Goal: Task Accomplishment & Management: Manage account settings

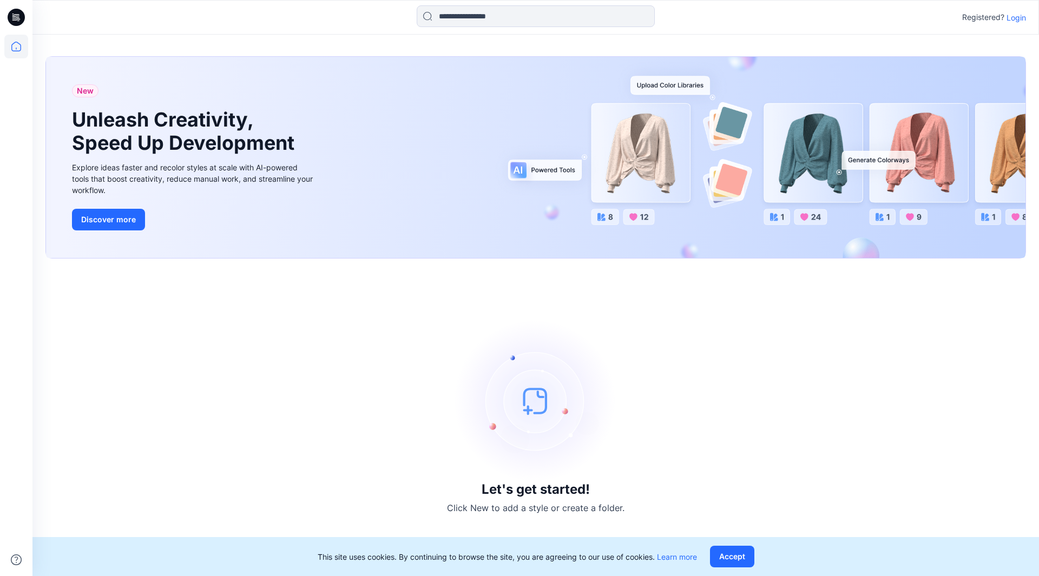
click at [1018, 15] on p "Login" at bounding box center [1016, 17] width 19 height 11
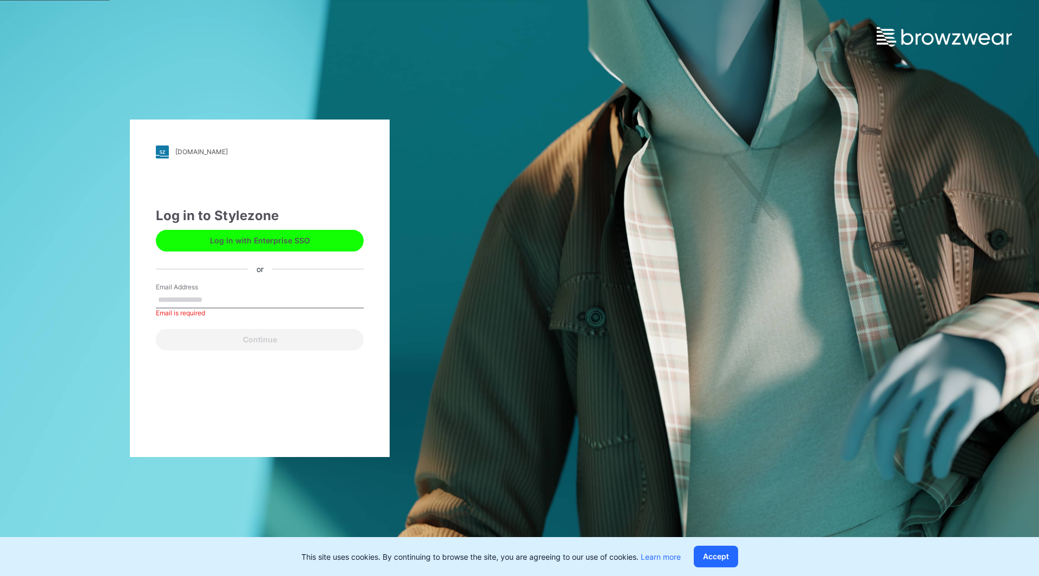
click at [208, 301] on input "Email Address" at bounding box center [260, 300] width 208 height 16
paste input "**********"
type input "**********"
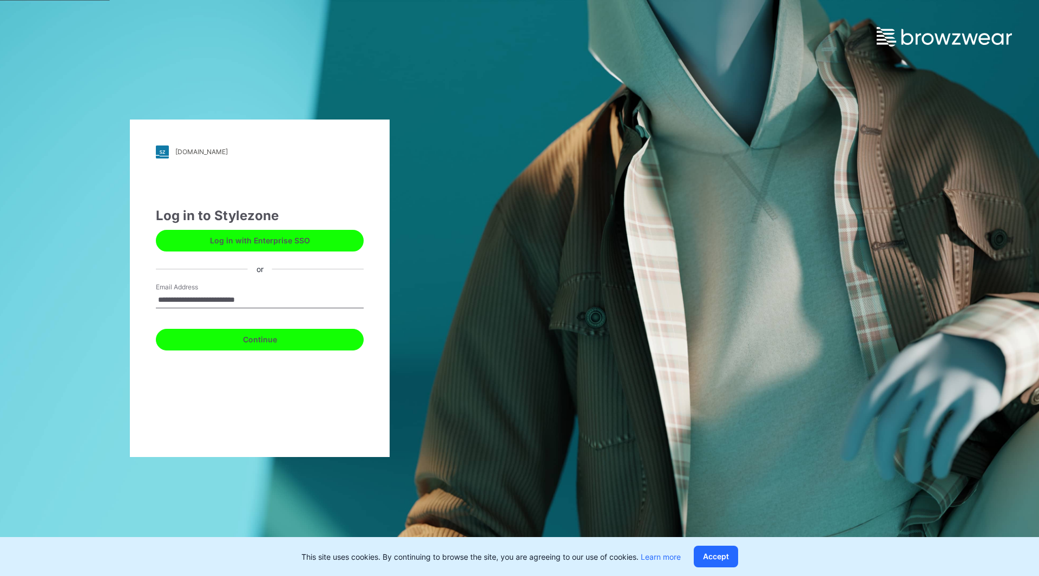
click at [237, 343] on button "Continue" at bounding box center [260, 340] width 208 height 22
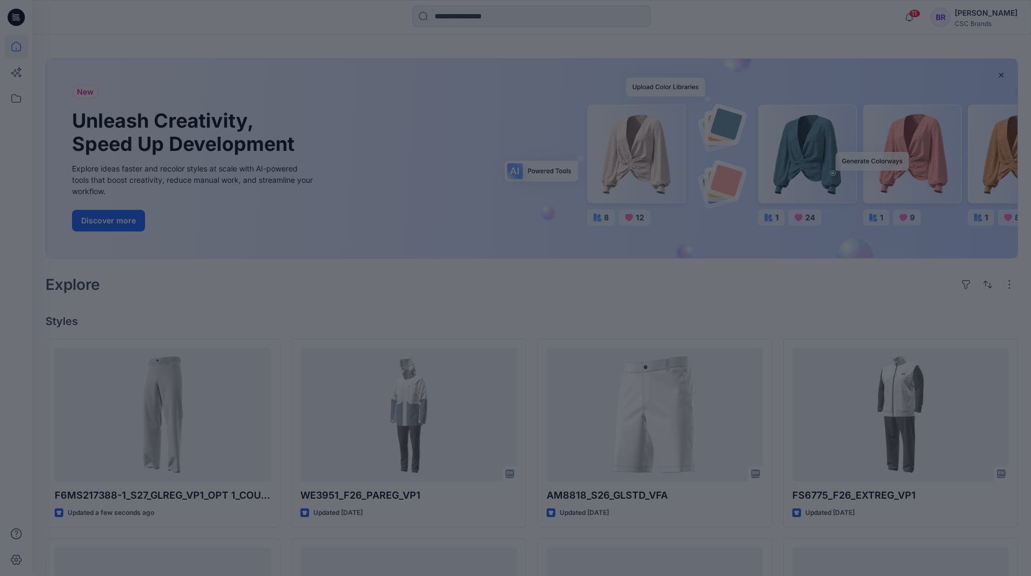
scroll to position [54, 0]
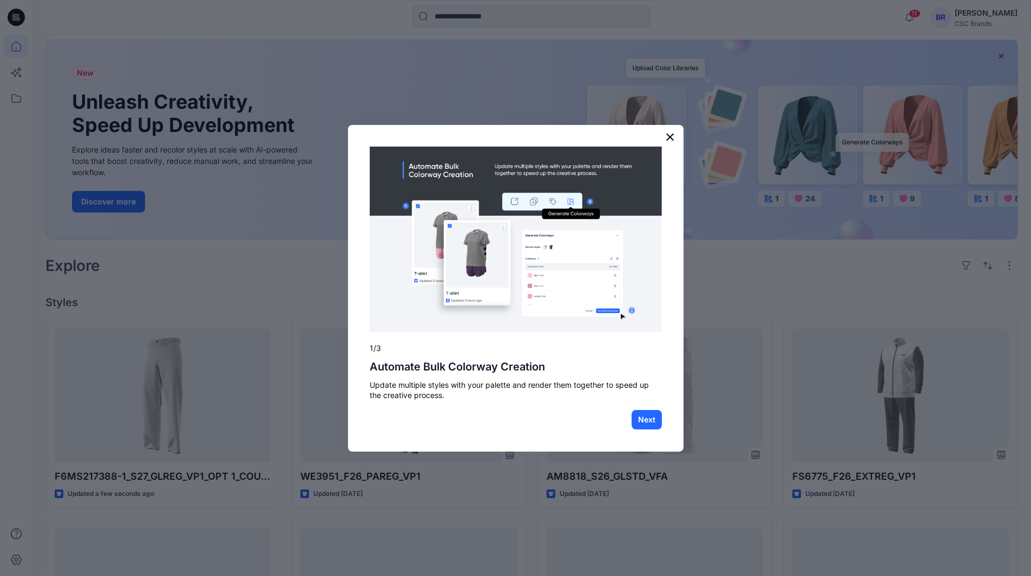
click at [668, 133] on button "×" at bounding box center [670, 136] width 10 height 17
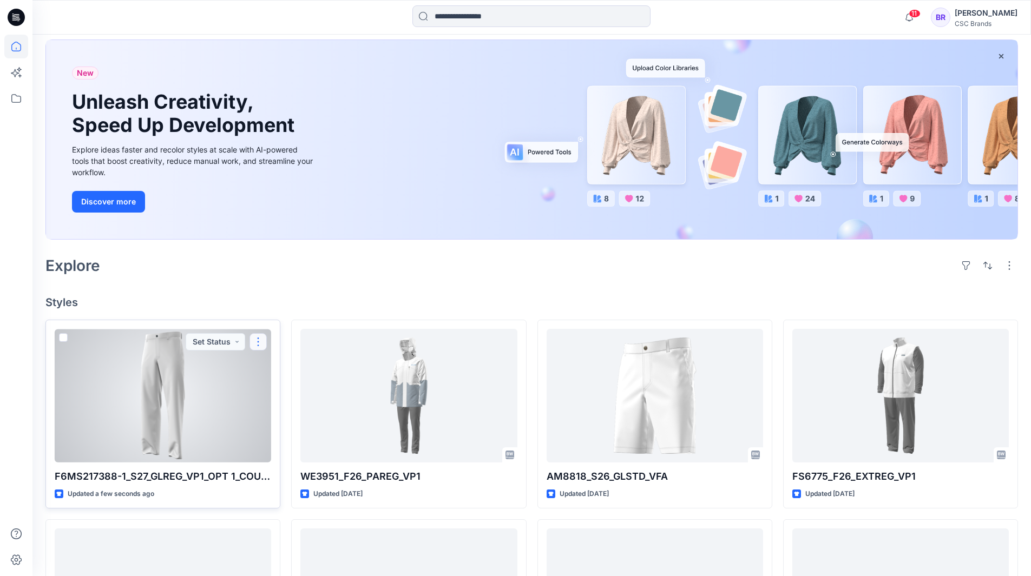
click at [257, 342] on button "button" at bounding box center [258, 341] width 17 height 17
click at [272, 367] on p "Edit" at bounding box center [278, 367] width 14 height 11
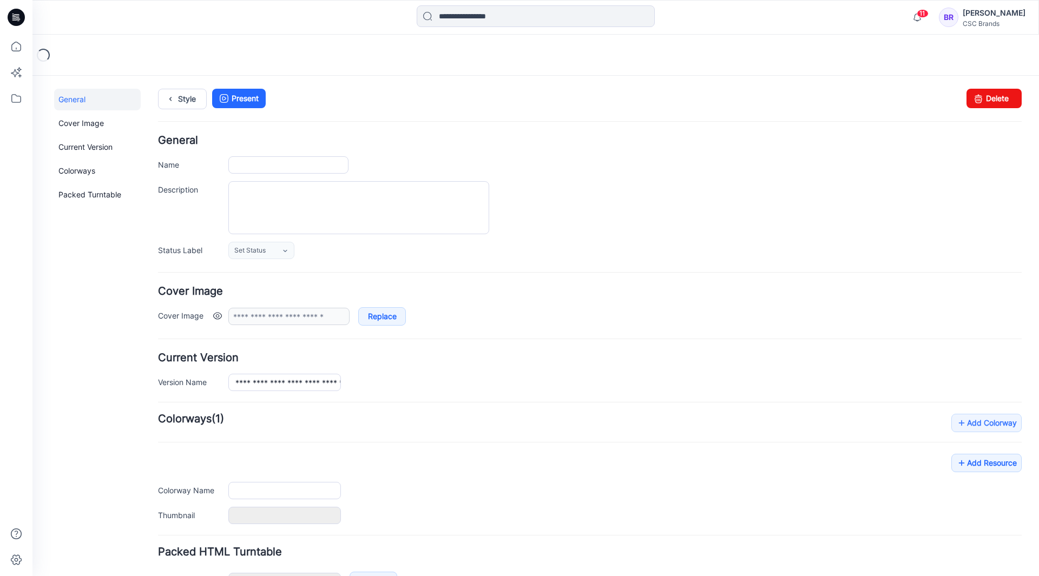
type input "**********"
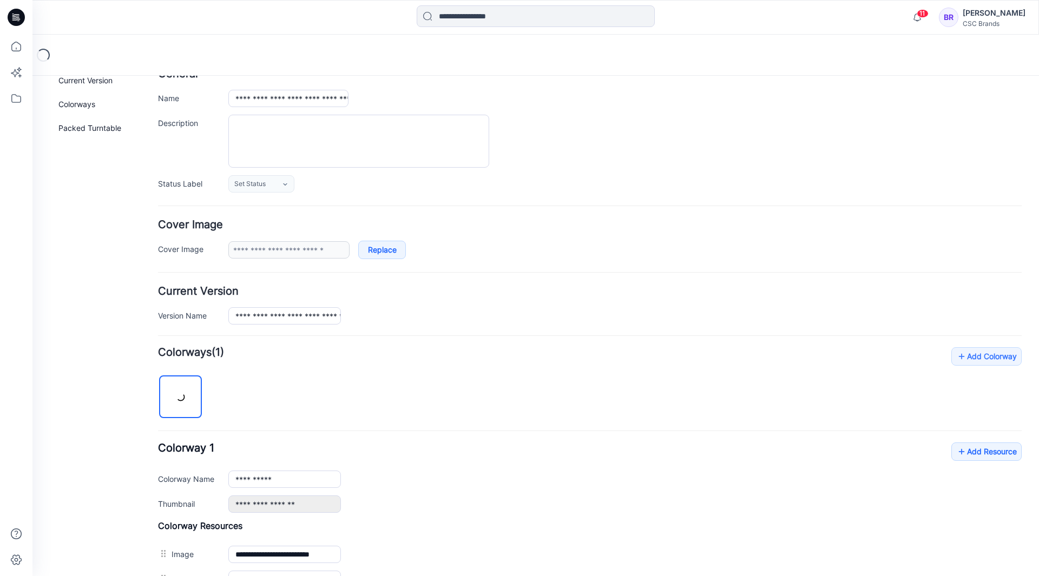
scroll to position [126, 0]
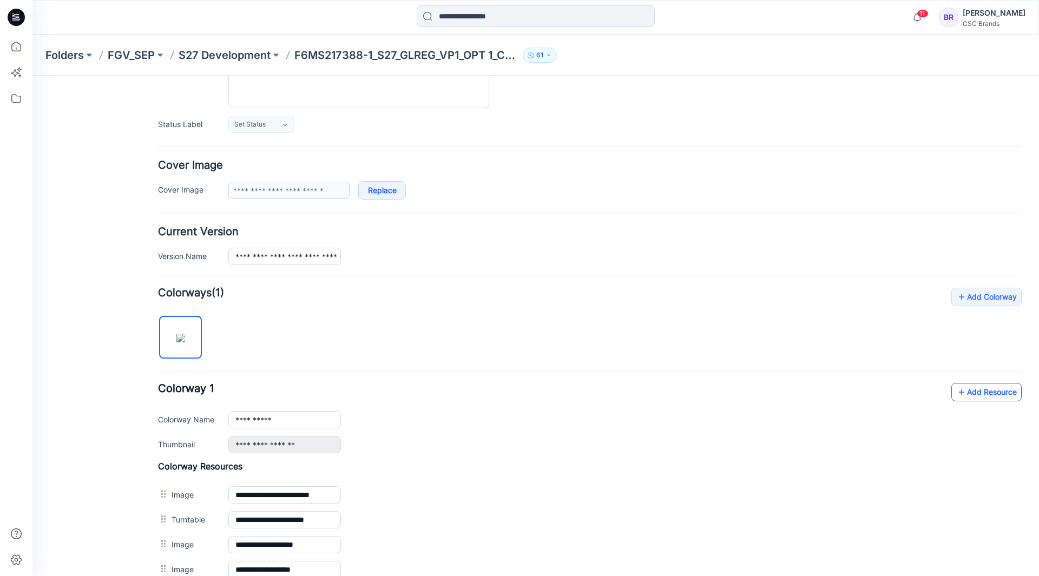
click at [971, 391] on link "Add Resource" at bounding box center [986, 392] width 70 height 18
click at [976, 389] on link "Add Resource" at bounding box center [986, 392] width 70 height 18
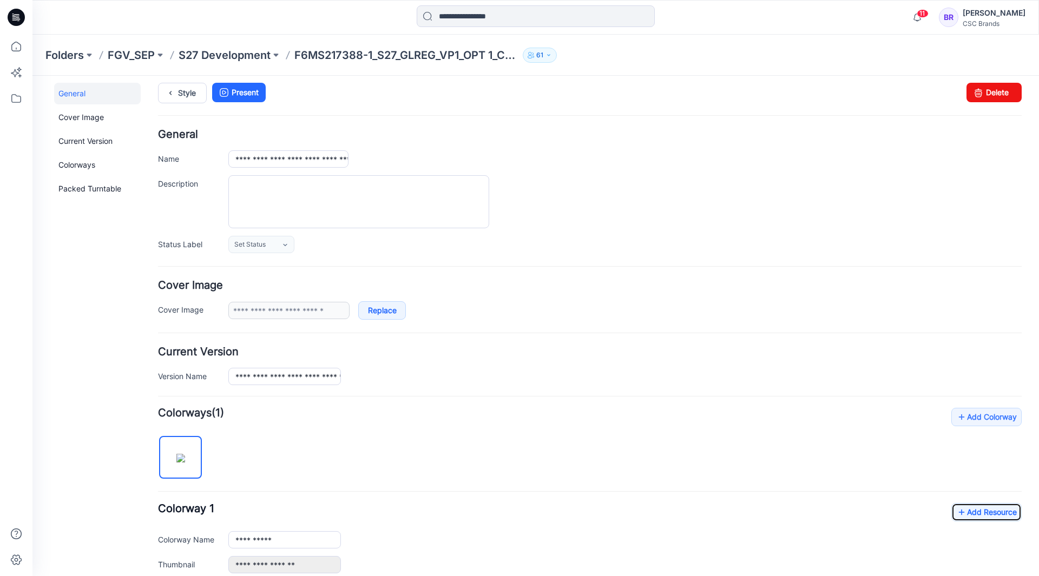
scroll to position [0, 0]
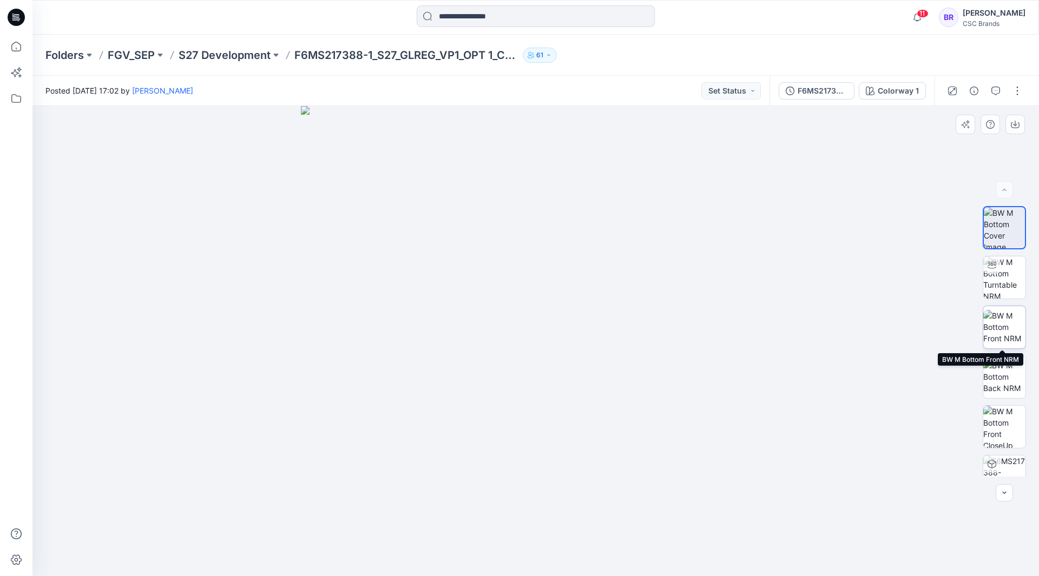
click at [1002, 316] on img at bounding box center [1004, 327] width 42 height 34
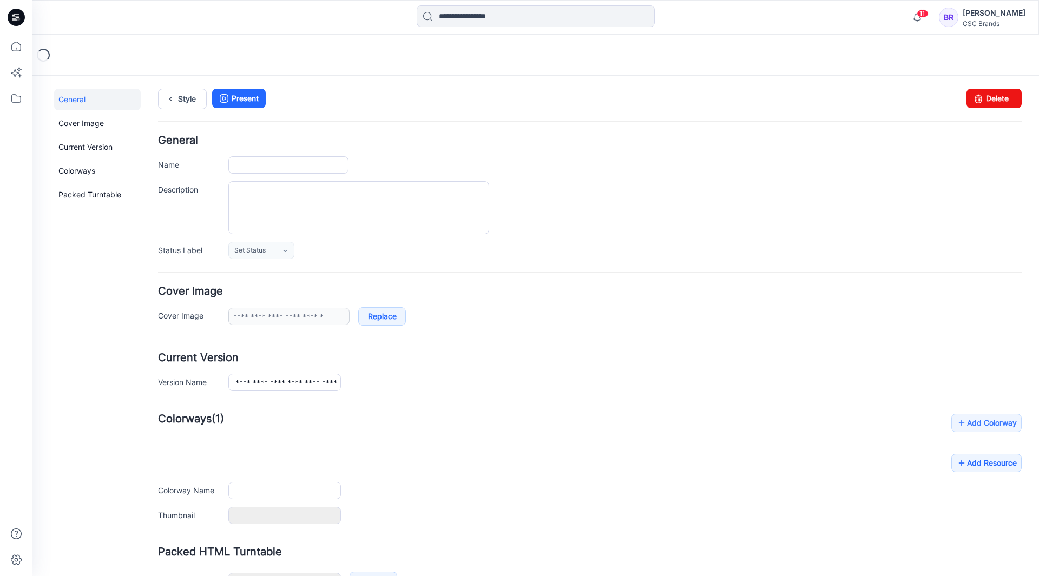
type input "**********"
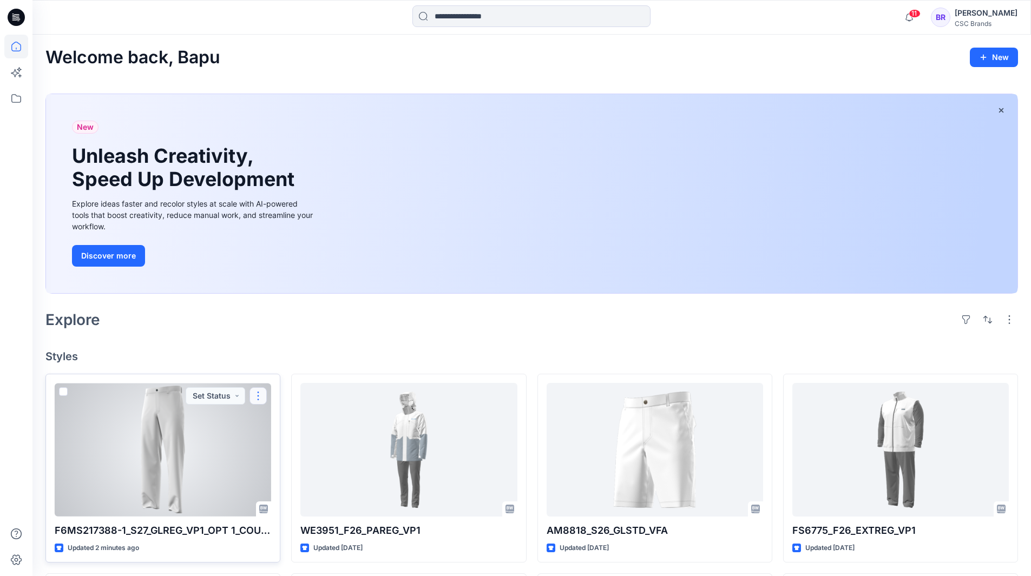
click at [255, 398] on button "button" at bounding box center [258, 396] width 17 height 17
click at [272, 422] on p "Edit" at bounding box center [278, 421] width 14 height 11
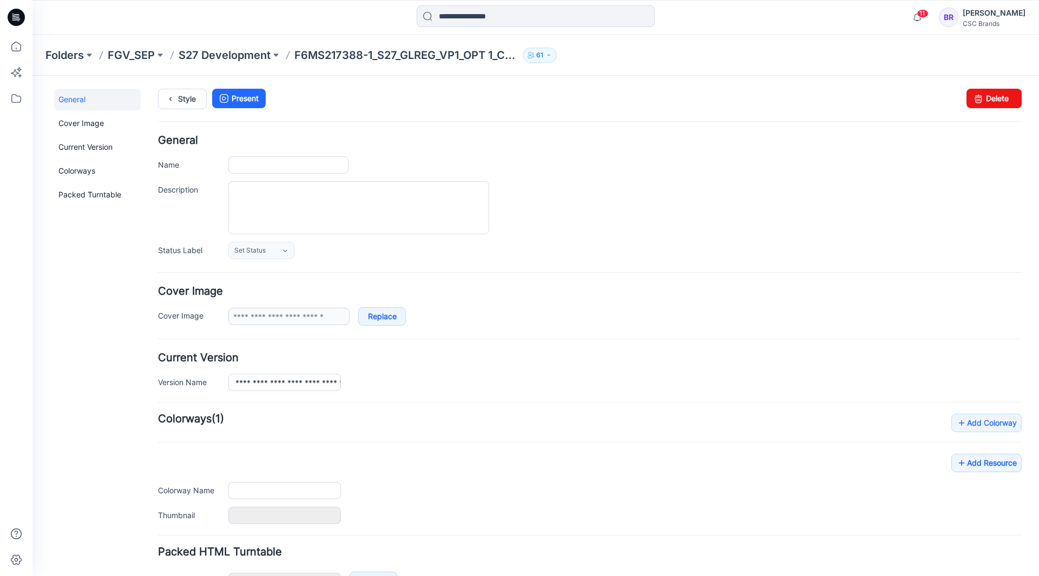
type input "**********"
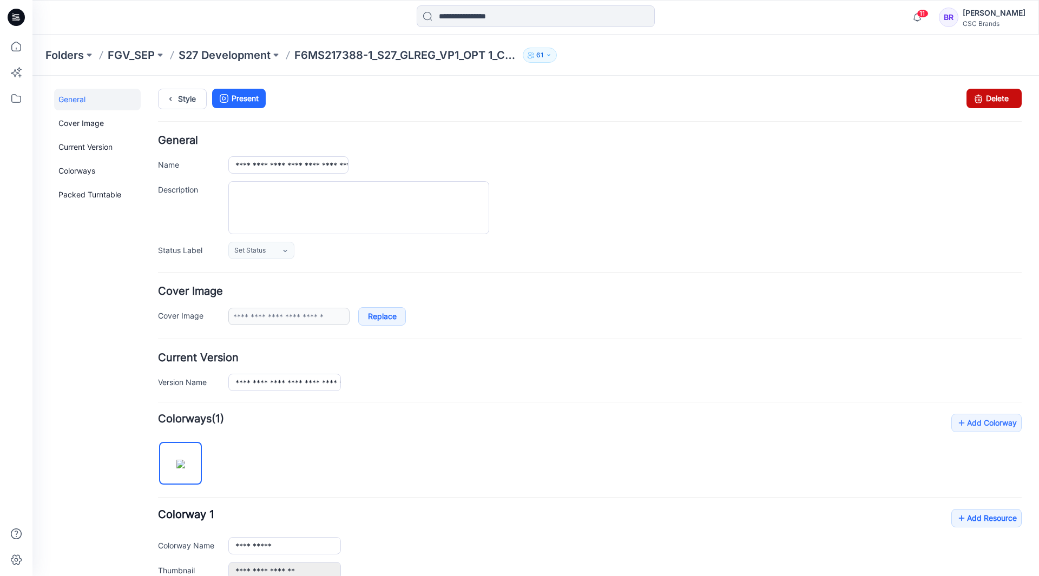
drag, startPoint x: 999, startPoint y: 97, endPoint x: 599, endPoint y: 140, distance: 402.8
click at [999, 97] on link "Delete" at bounding box center [994, 98] width 55 height 19
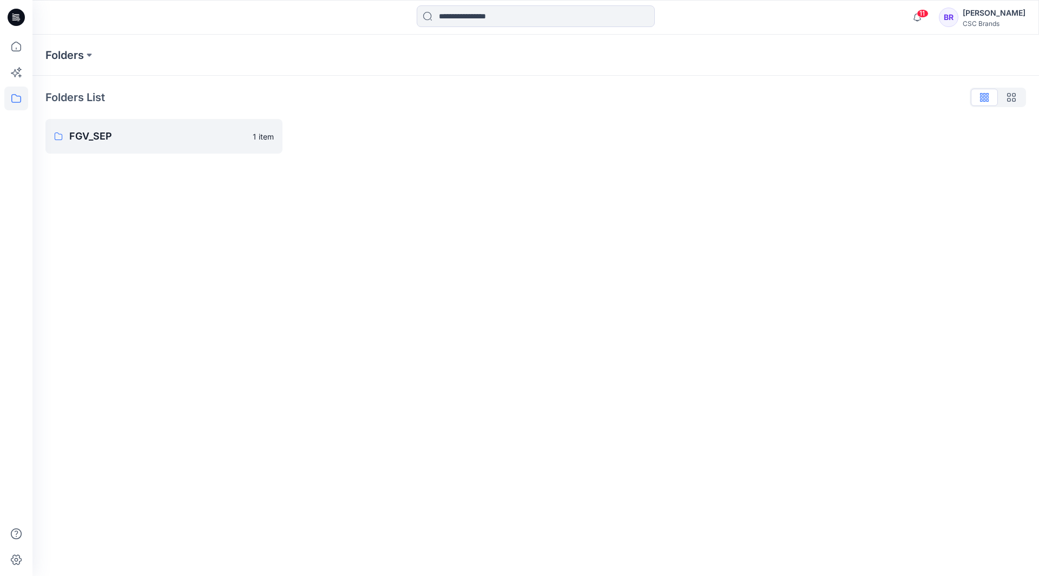
click at [10, 16] on icon at bounding box center [16, 17] width 17 height 17
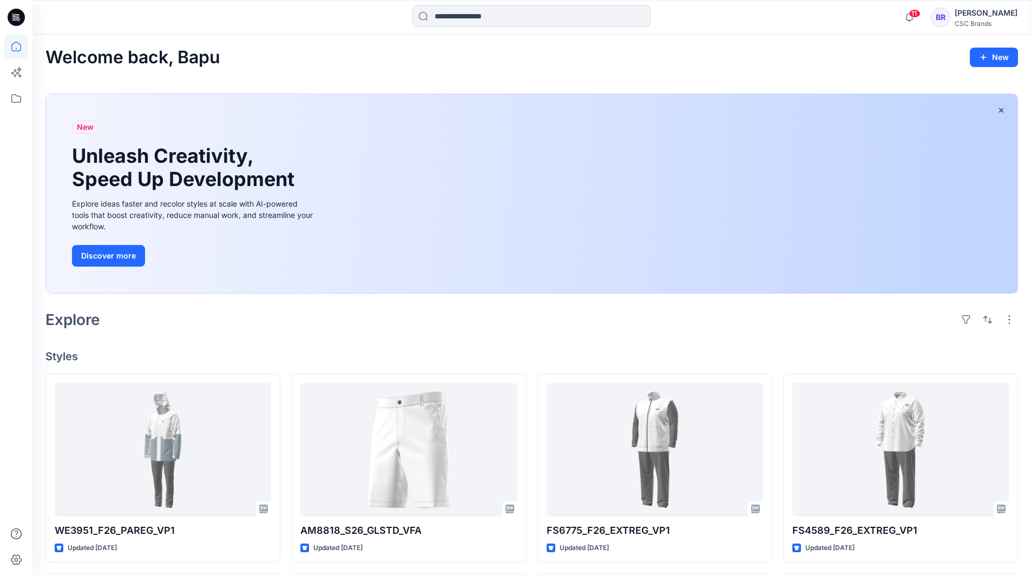
click at [590, 330] on div "Explore" at bounding box center [531, 320] width 973 height 26
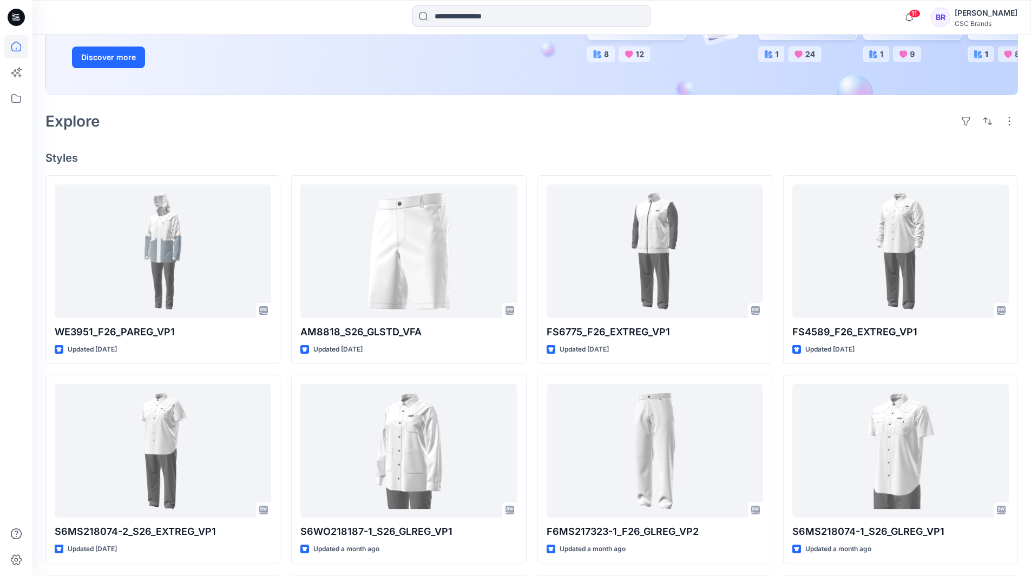
scroll to position [216, 0]
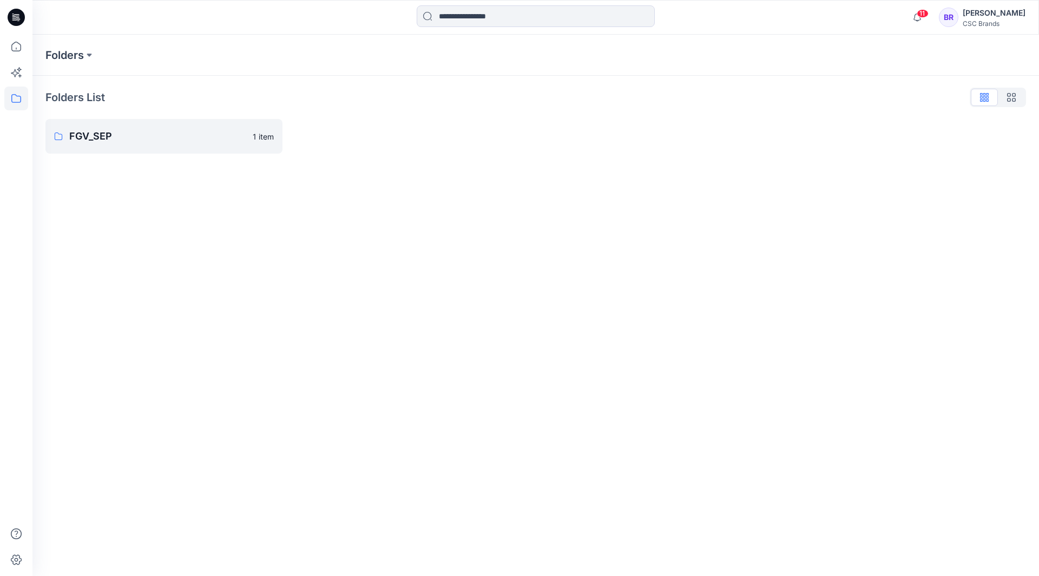
click at [16, 19] on icon at bounding box center [16, 17] width 17 height 35
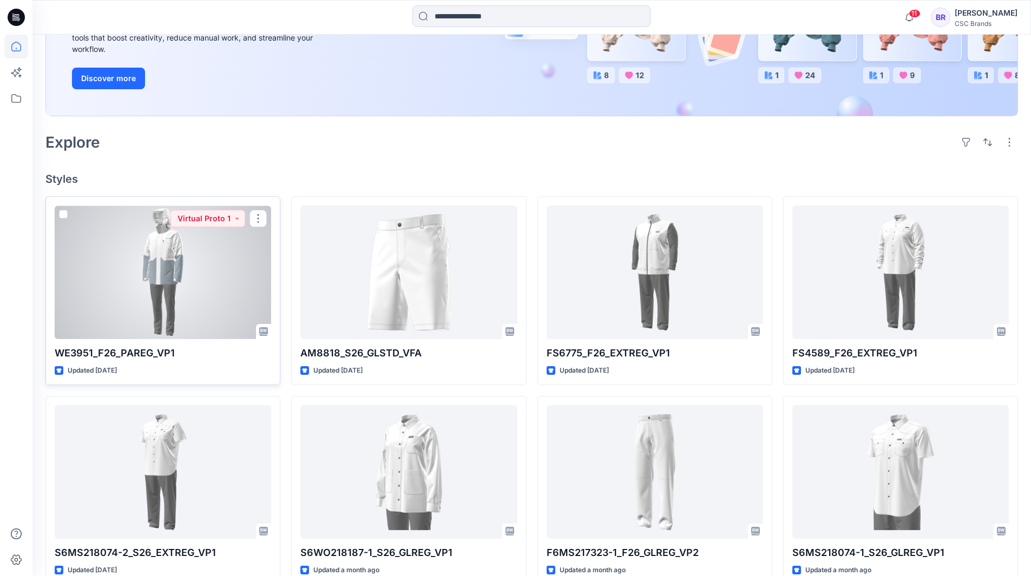
scroll to position [162, 0]
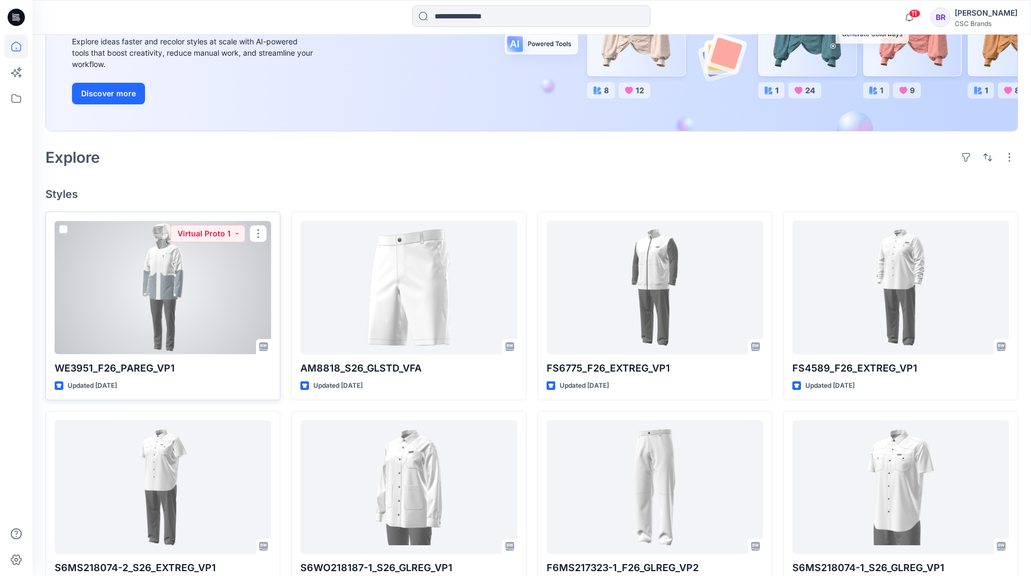
click at [222, 275] on div at bounding box center [163, 288] width 216 height 134
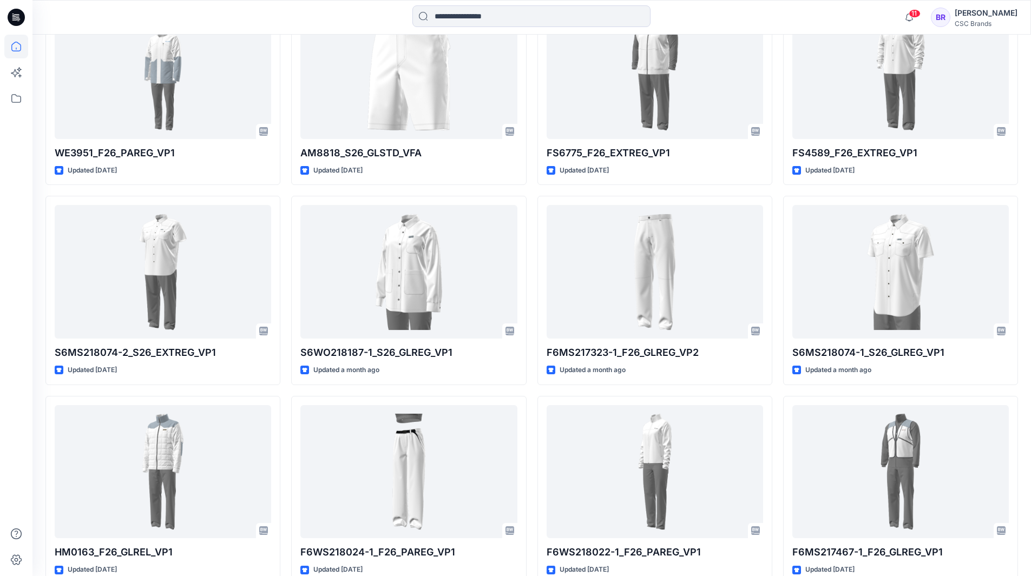
scroll to position [379, 0]
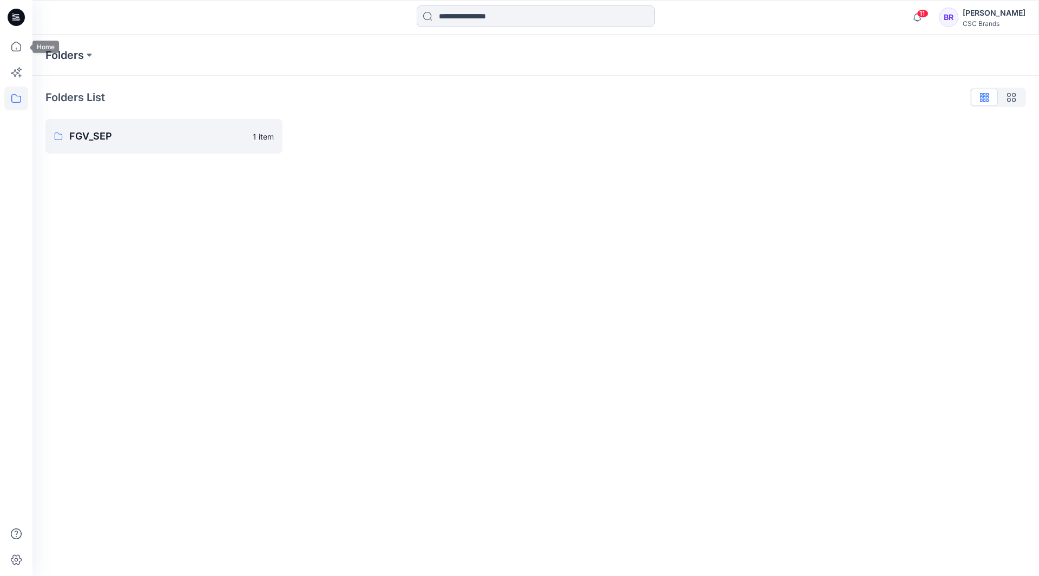
click at [18, 23] on icon at bounding box center [16, 17] width 17 height 17
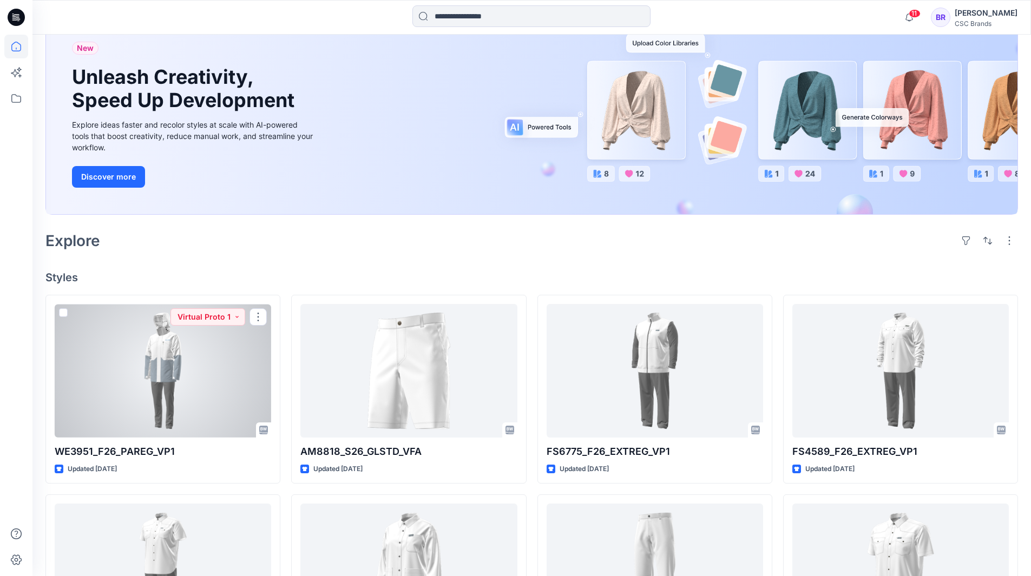
scroll to position [60, 0]
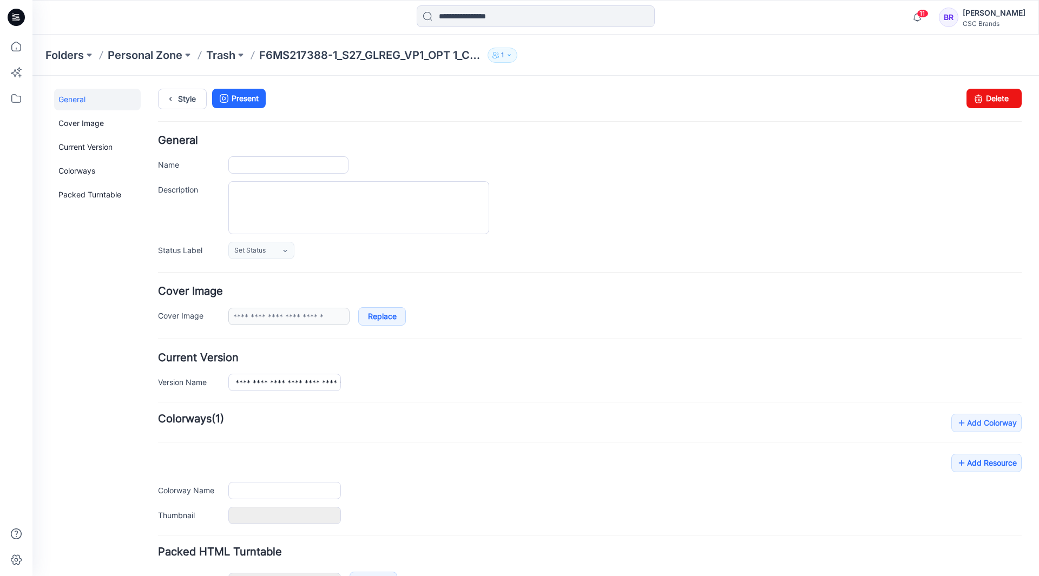
type input "**********"
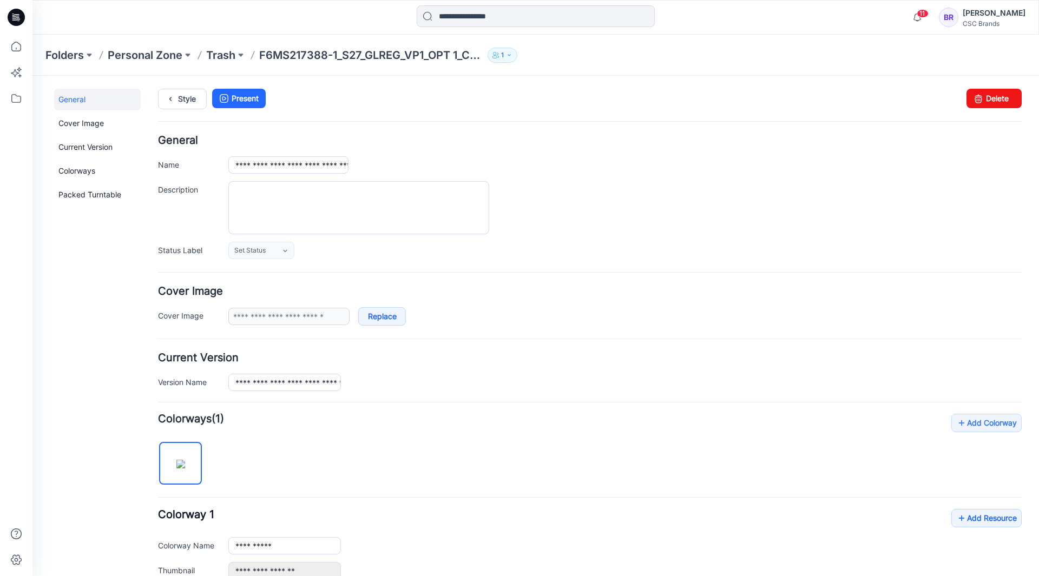
click at [18, 13] on icon at bounding box center [16, 17] width 17 height 17
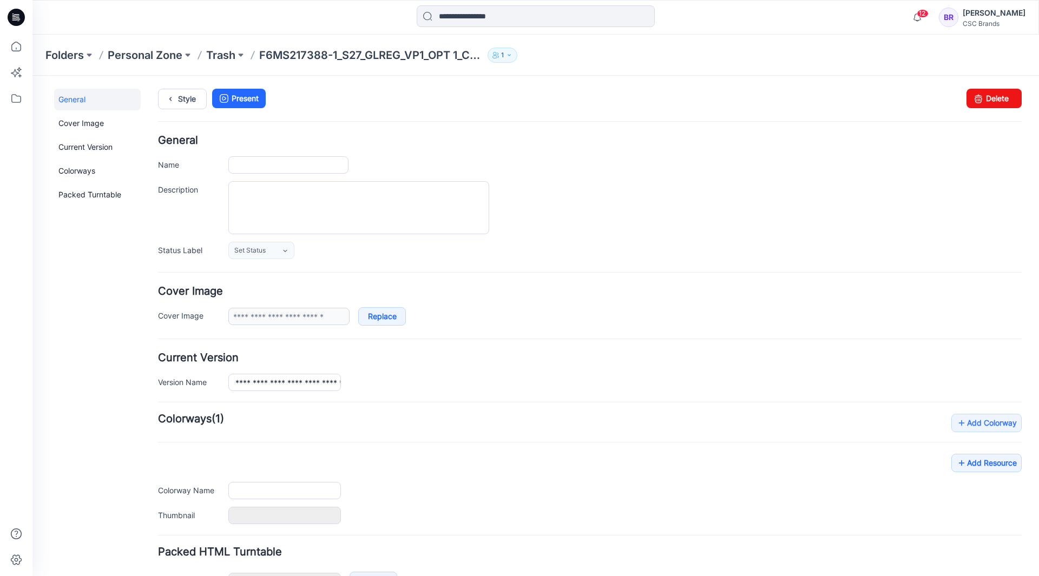
type input "**********"
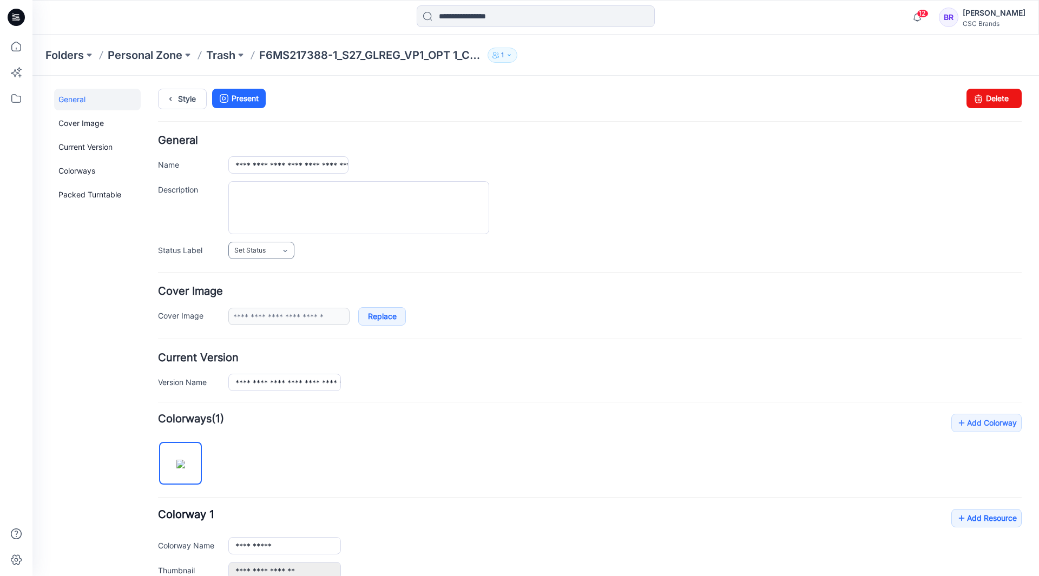
click at [286, 253] on icon at bounding box center [285, 251] width 9 height 9
click at [615, 233] on div at bounding box center [624, 207] width 793 height 53
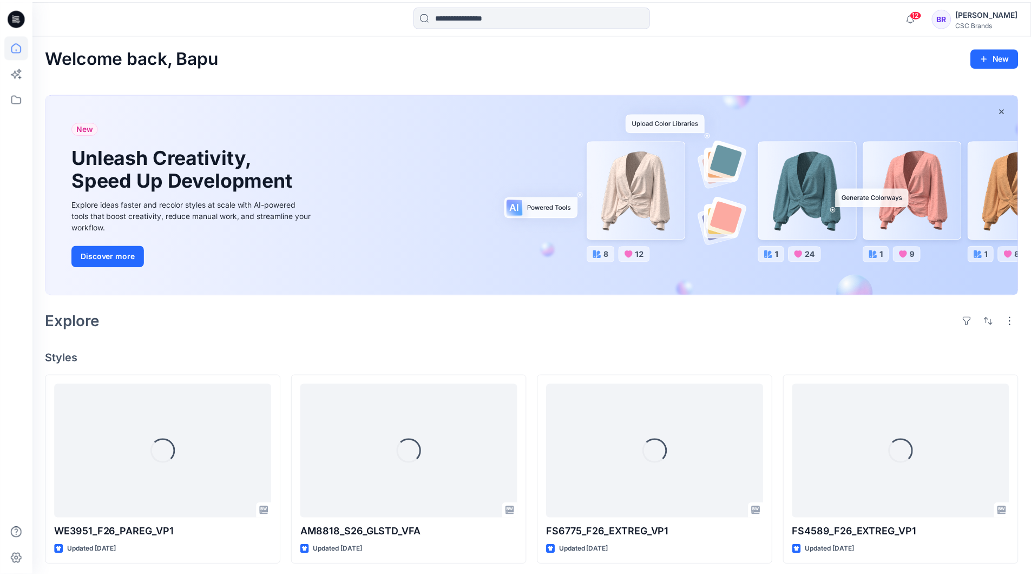
scroll to position [54, 0]
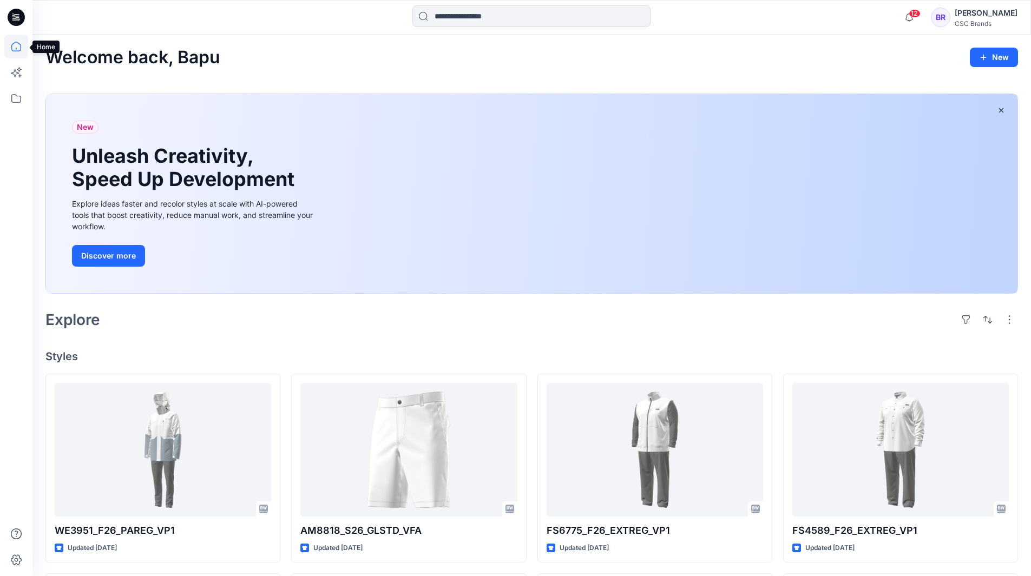
click at [12, 48] on icon at bounding box center [16, 47] width 24 height 24
click at [14, 19] on icon at bounding box center [16, 17] width 17 height 17
click at [15, 16] on icon at bounding box center [16, 17] width 17 height 17
click at [17, 19] on icon at bounding box center [16, 17] width 17 height 17
click at [18, 47] on icon at bounding box center [16, 47] width 24 height 24
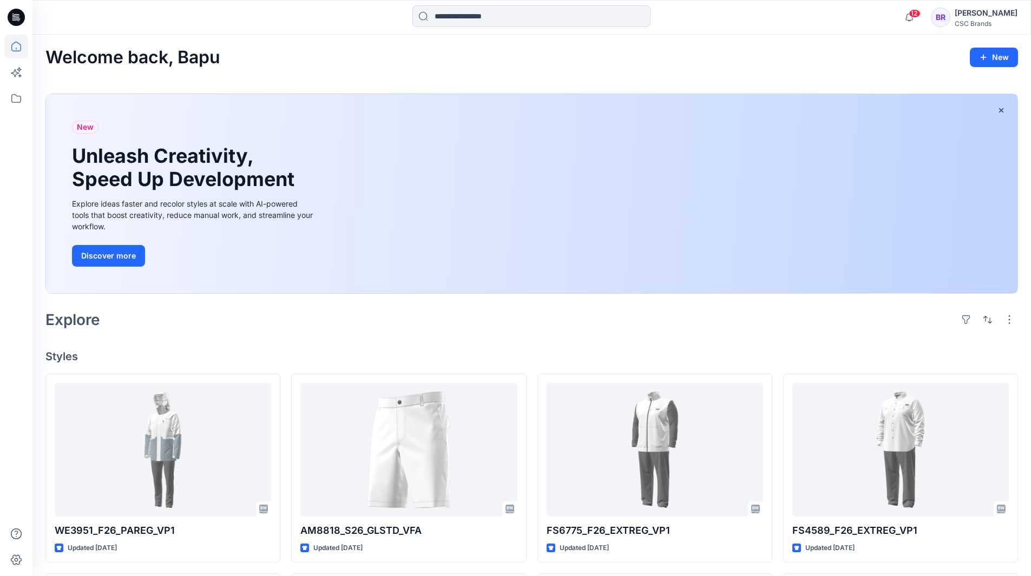
click at [19, 16] on icon at bounding box center [16, 17] width 17 height 17
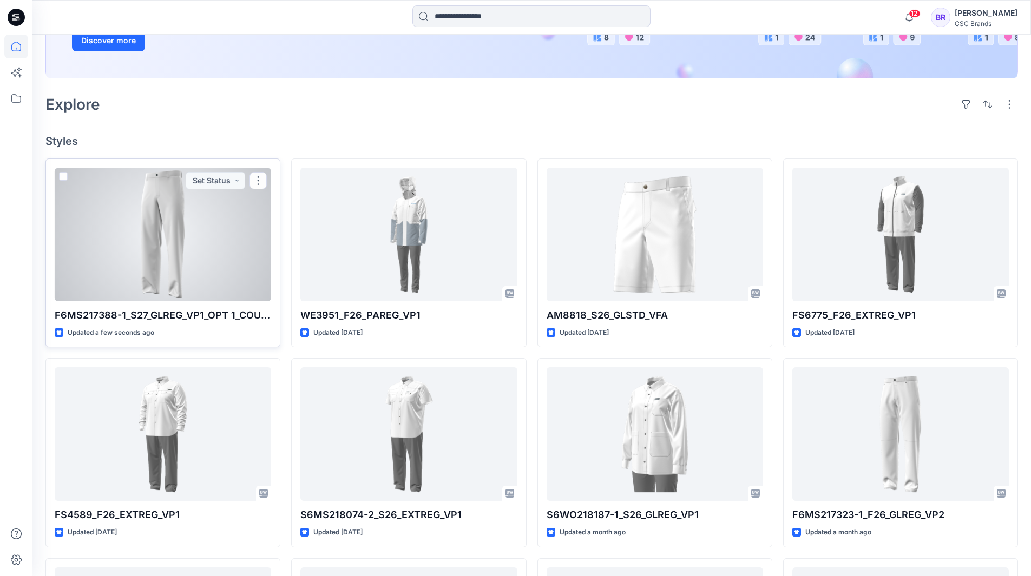
scroll to position [216, 0]
click at [257, 180] on button "button" at bounding box center [258, 179] width 17 height 17
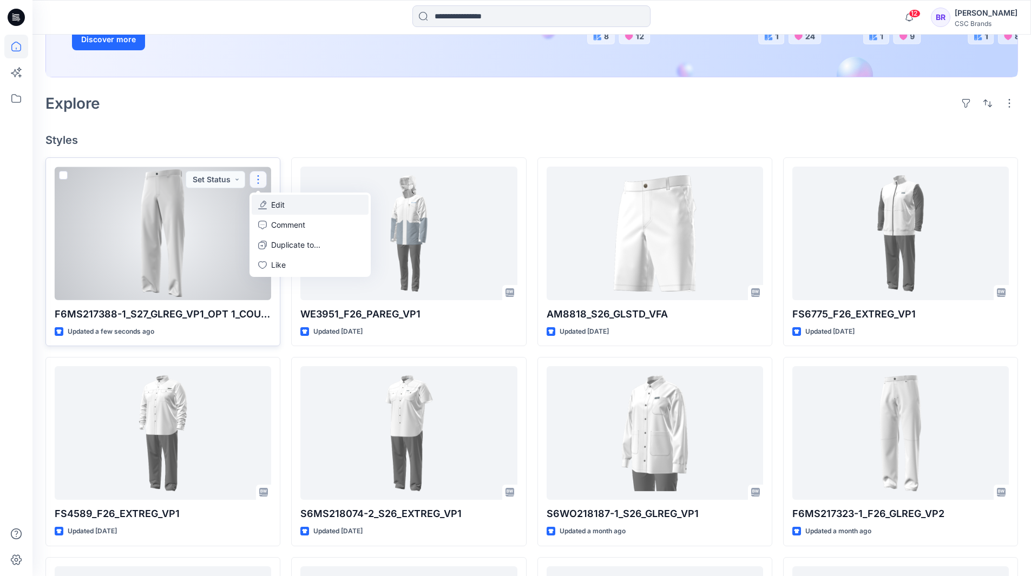
click at [283, 205] on p "Edit" at bounding box center [278, 204] width 14 height 11
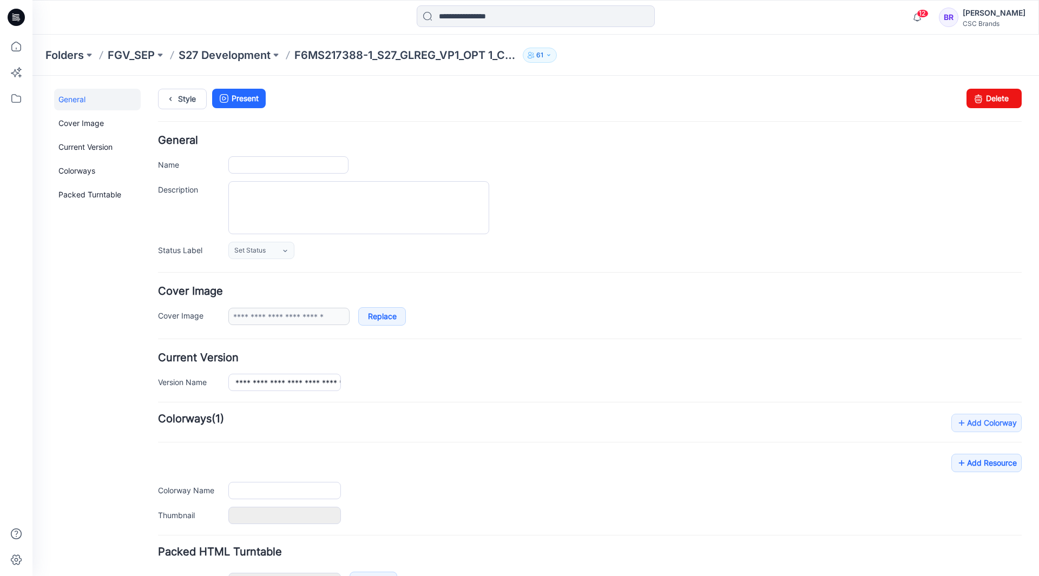
type input "**********"
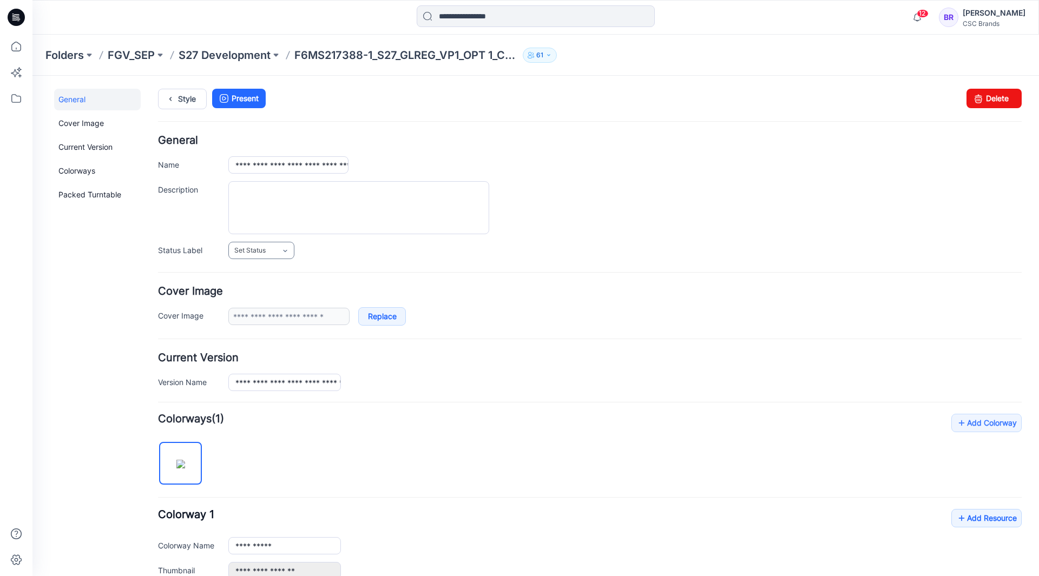
click at [277, 250] on link "Set Status" at bounding box center [261, 250] width 66 height 17
click at [270, 297] on link "Virtual Proto 1" at bounding box center [272, 297] width 82 height 23
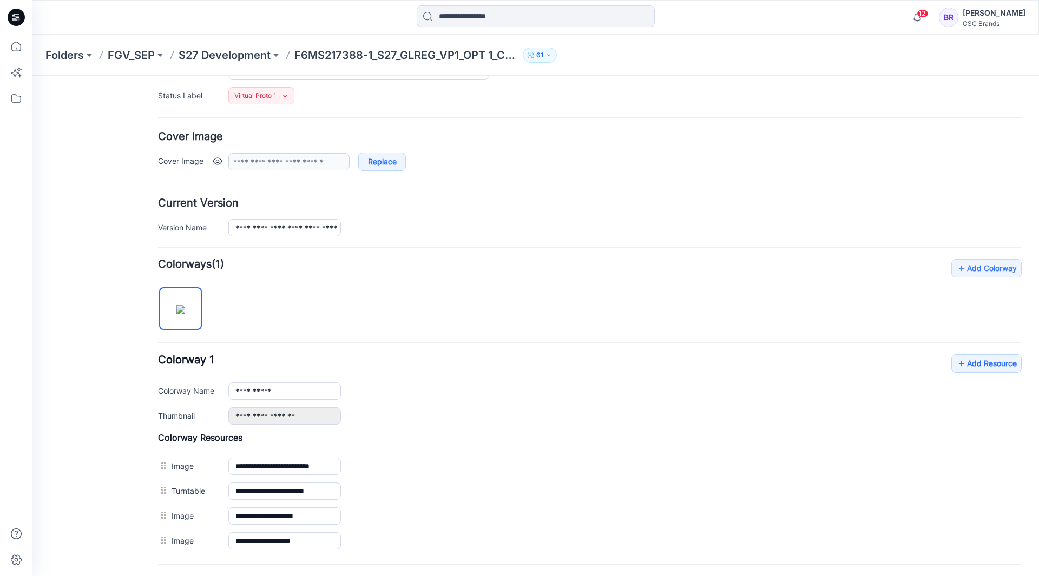
scroll to position [162, 0]
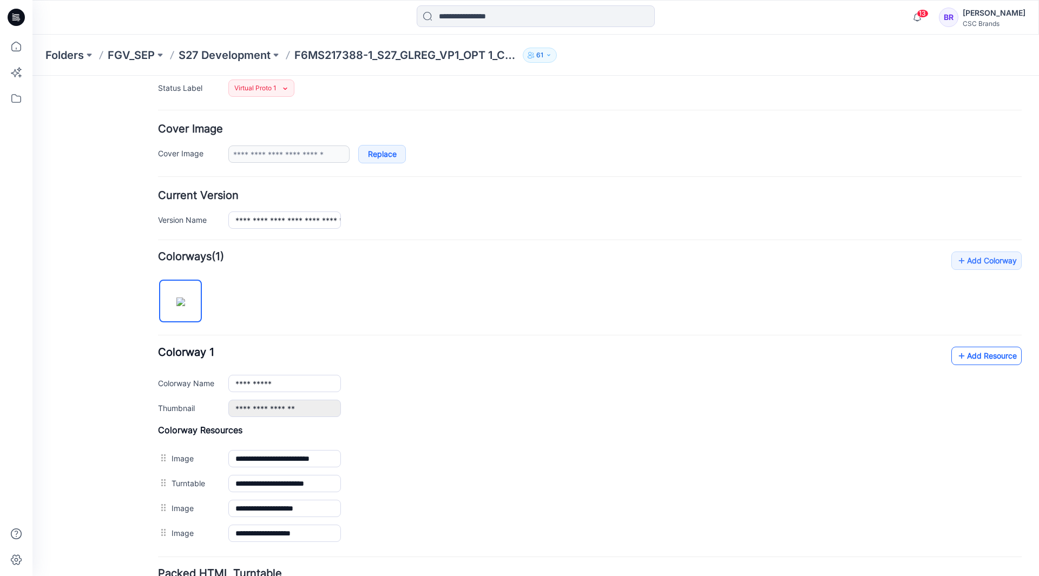
click at [957, 357] on icon at bounding box center [961, 355] width 11 height 17
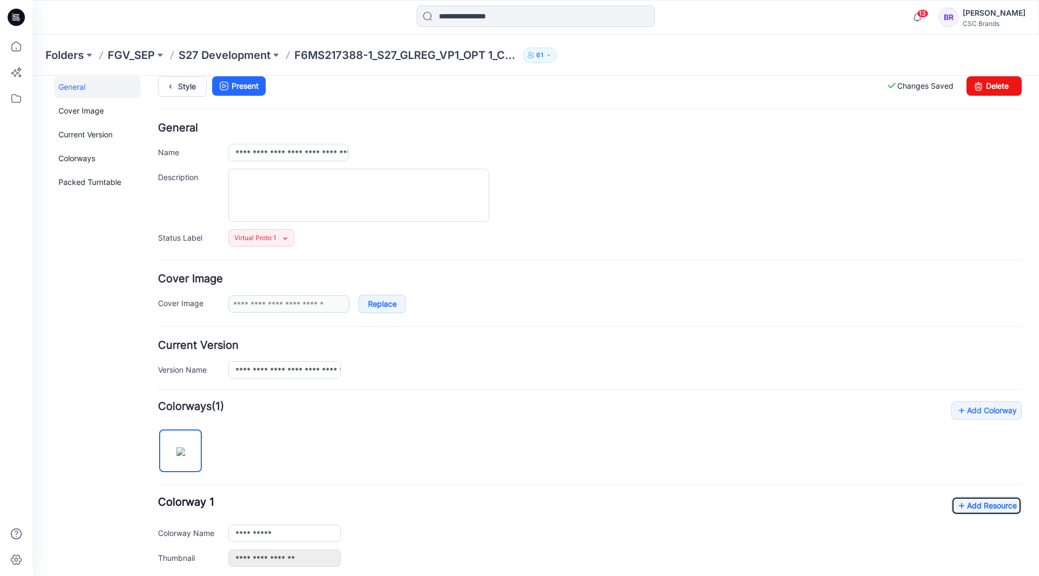
scroll to position [0, 0]
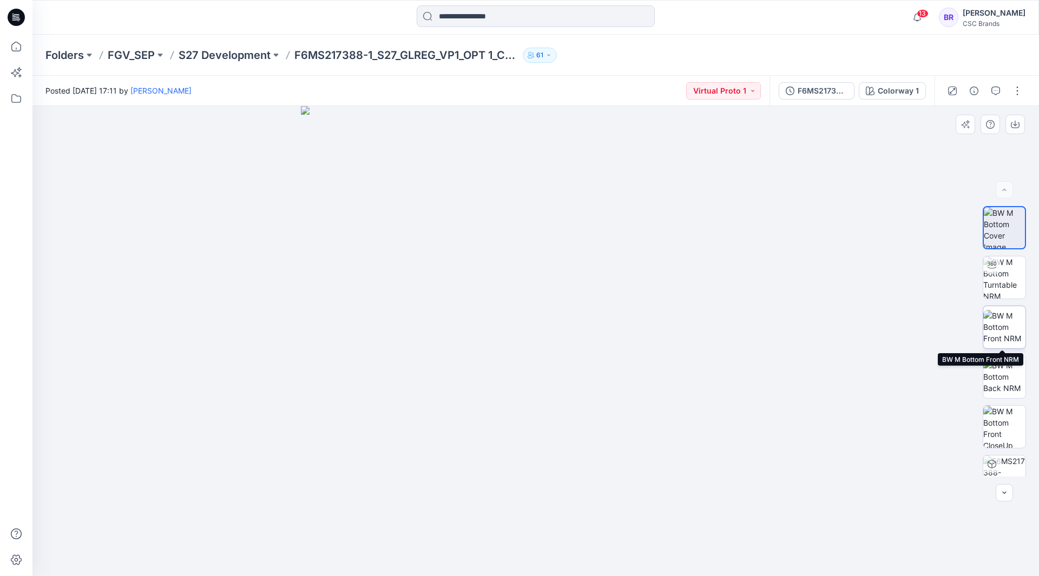
click at [1001, 323] on img at bounding box center [1004, 327] width 42 height 34
click at [15, 20] on icon at bounding box center [16, 17] width 17 height 35
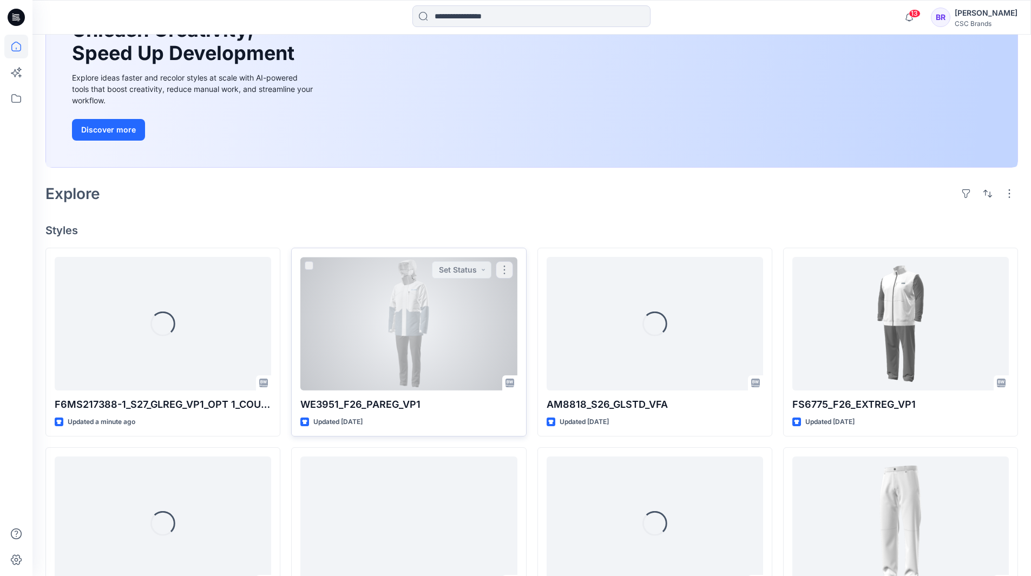
scroll to position [162, 0]
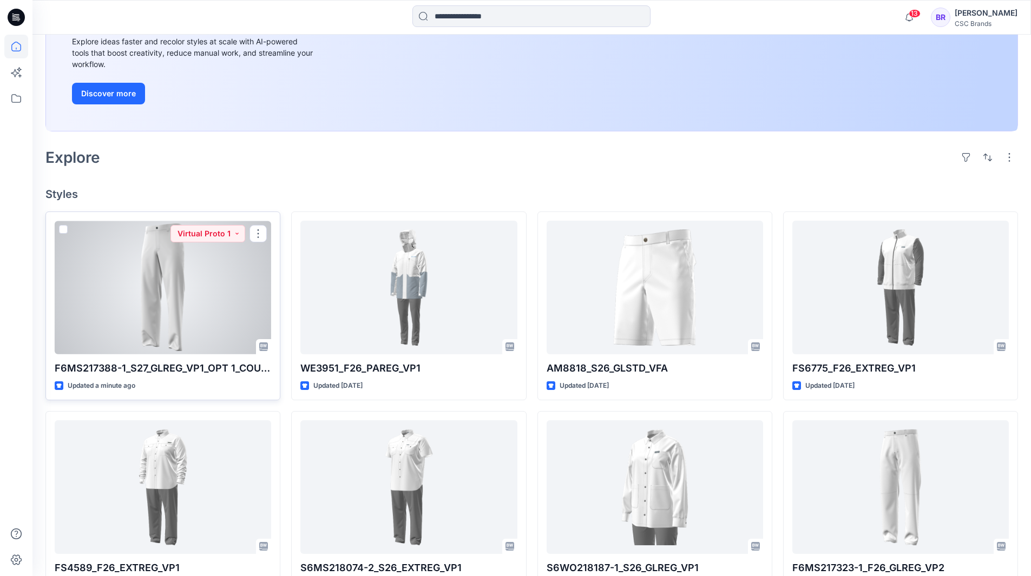
click at [173, 255] on div at bounding box center [163, 288] width 216 height 134
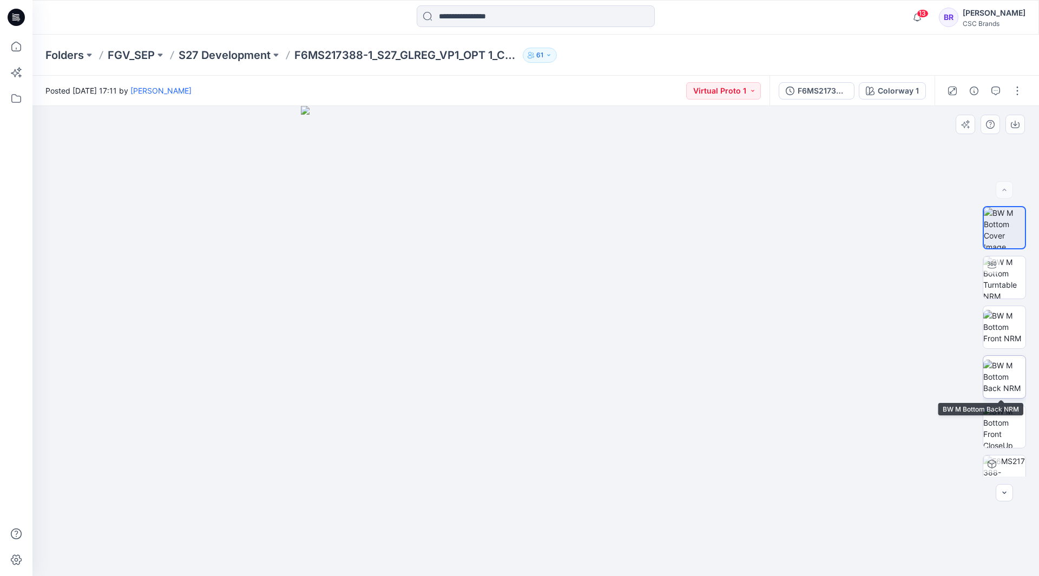
click at [998, 374] on img at bounding box center [1004, 377] width 42 height 34
click at [999, 318] on img at bounding box center [1004, 327] width 42 height 34
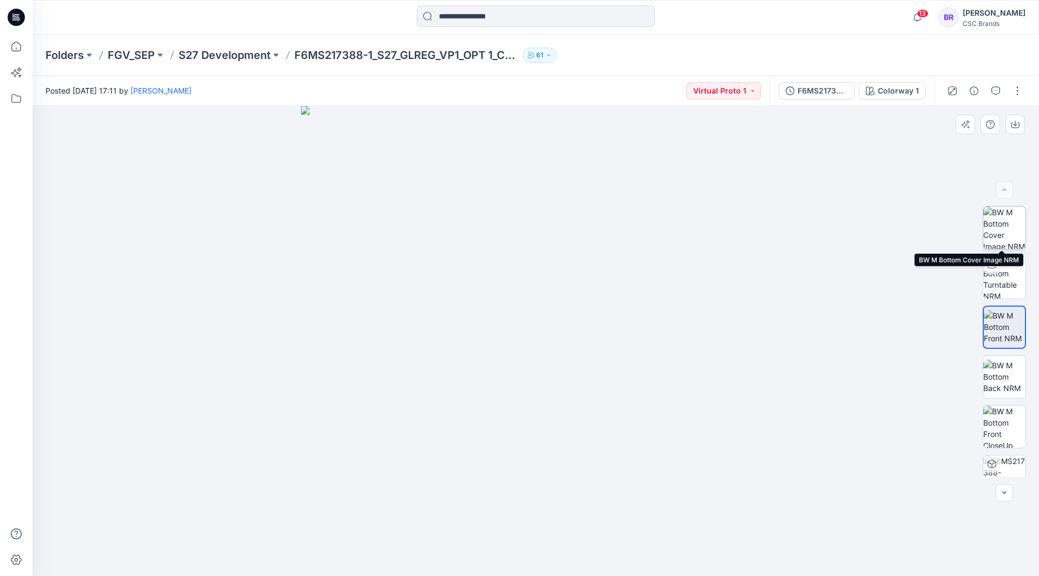
click at [1002, 229] on img at bounding box center [1004, 228] width 42 height 42
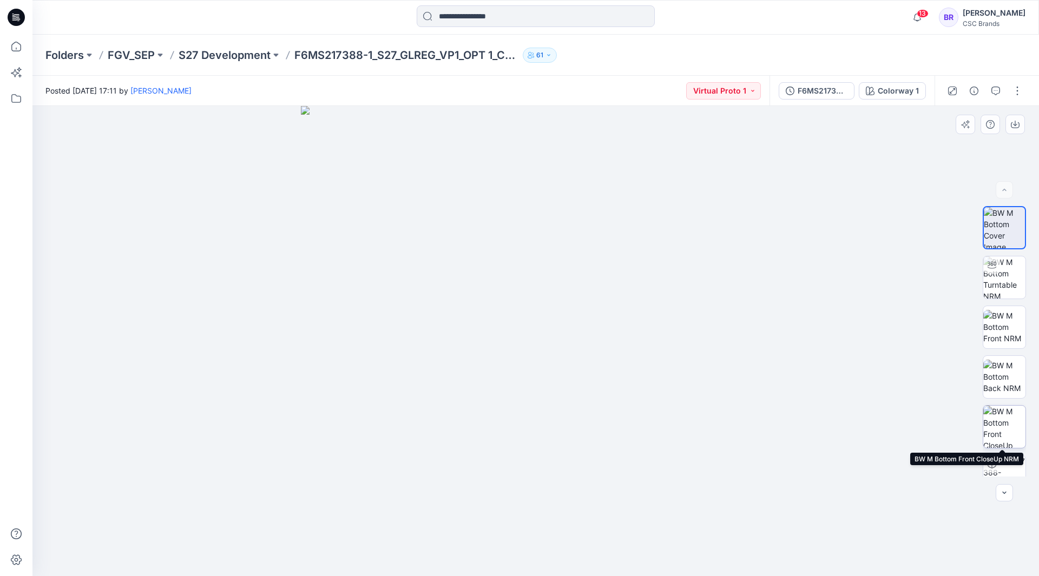
click at [1007, 421] on img at bounding box center [1004, 427] width 42 height 42
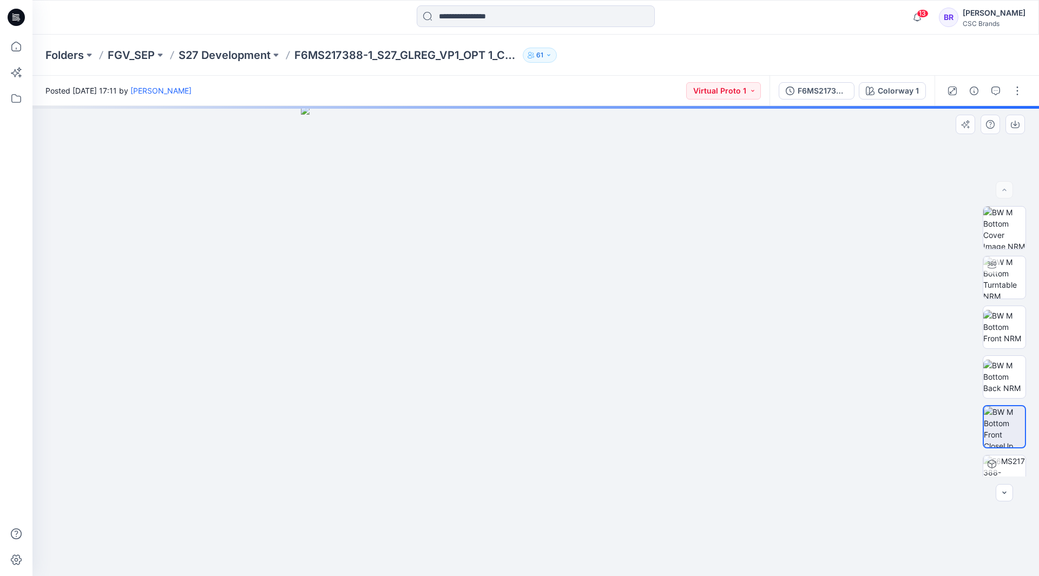
click at [305, 396] on img at bounding box center [536, 341] width 470 height 470
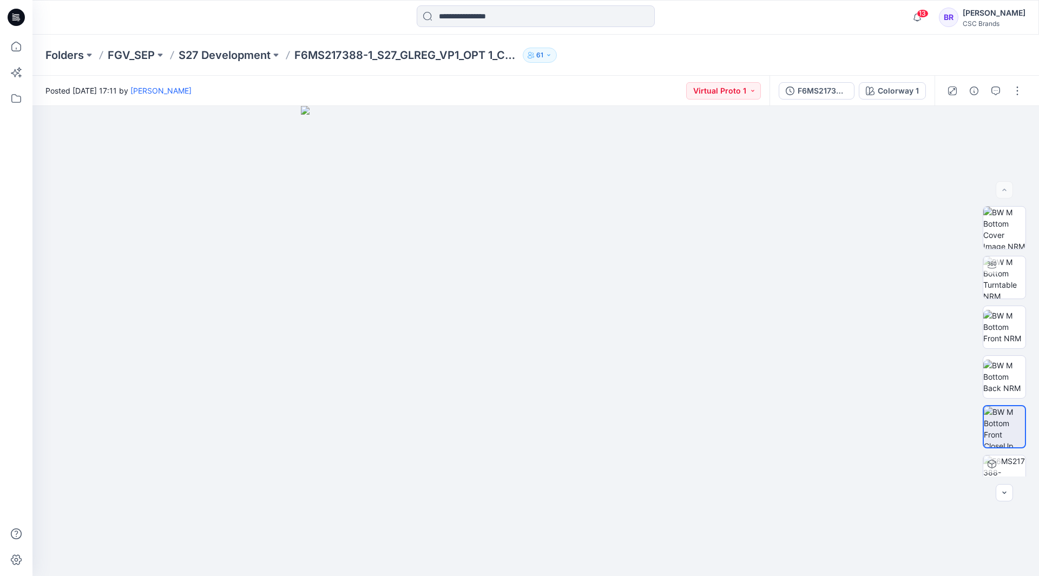
click at [18, 15] on icon at bounding box center [16, 14] width 5 height 1
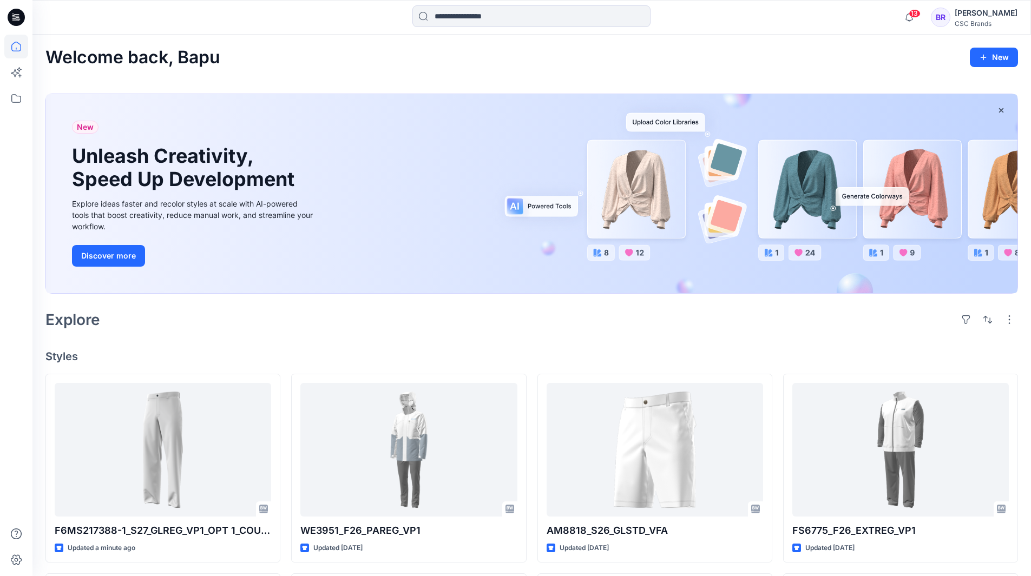
click at [15, 17] on icon at bounding box center [16, 17] width 17 height 35
click at [19, 46] on icon at bounding box center [16, 47] width 24 height 24
click at [18, 15] on icon at bounding box center [16, 17] width 17 height 17
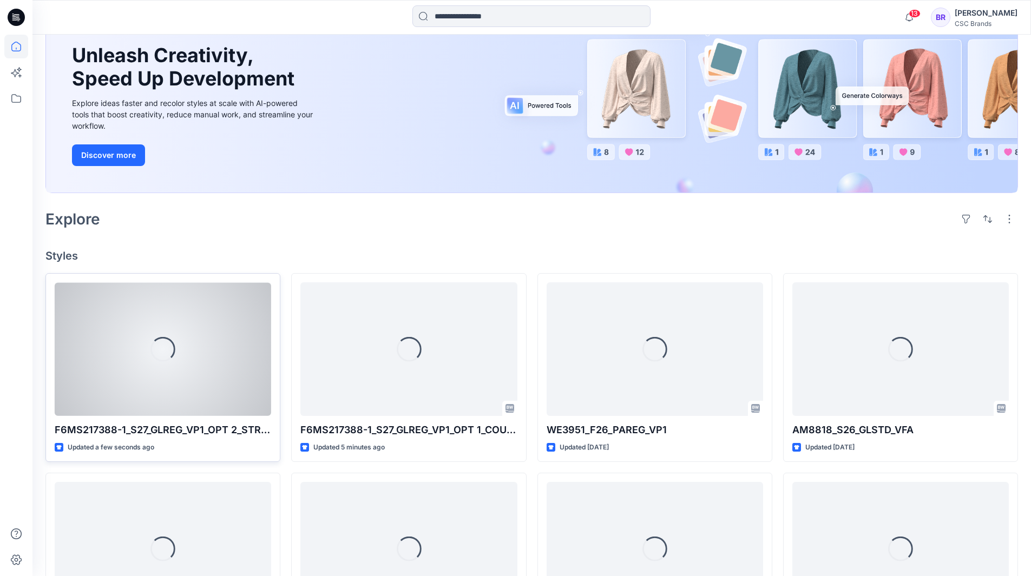
scroll to position [108, 0]
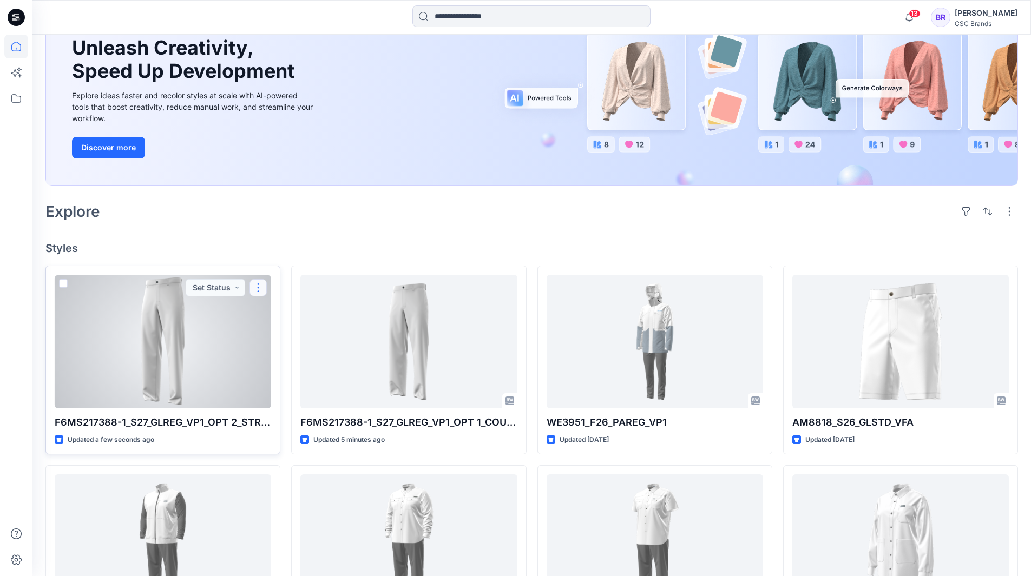
click at [263, 288] on button "button" at bounding box center [258, 287] width 17 height 17
click at [275, 316] on p "Edit" at bounding box center [278, 312] width 14 height 11
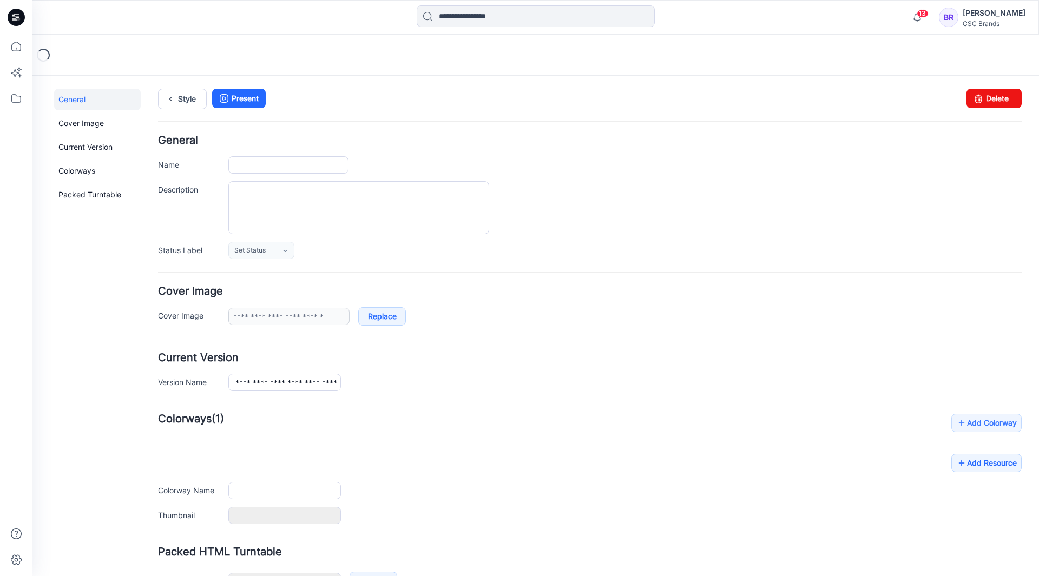
type input "**********"
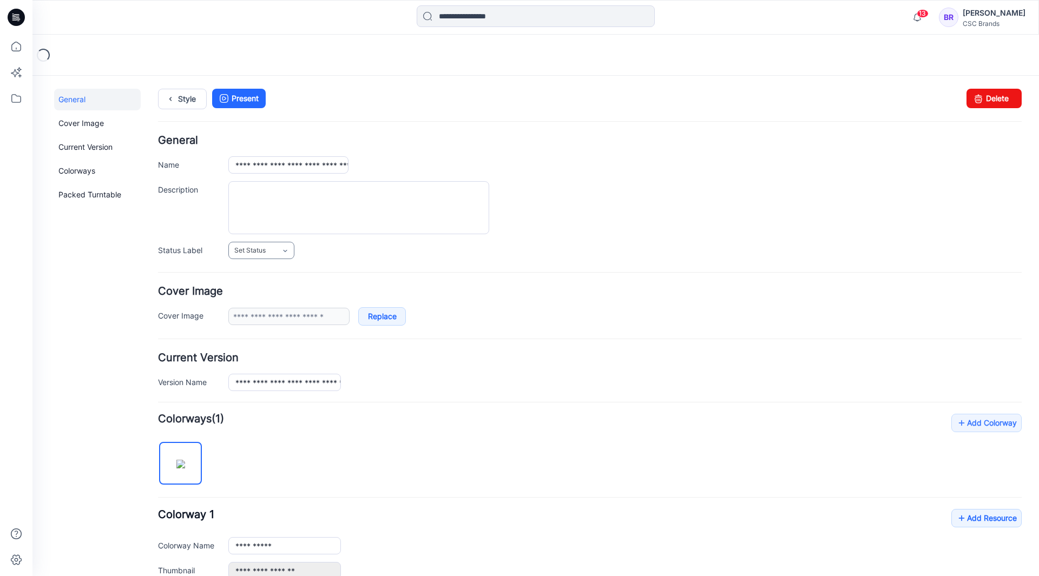
click at [282, 253] on icon at bounding box center [285, 251] width 9 height 9
click at [266, 296] on link "Virtual Proto 1" at bounding box center [272, 297] width 82 height 23
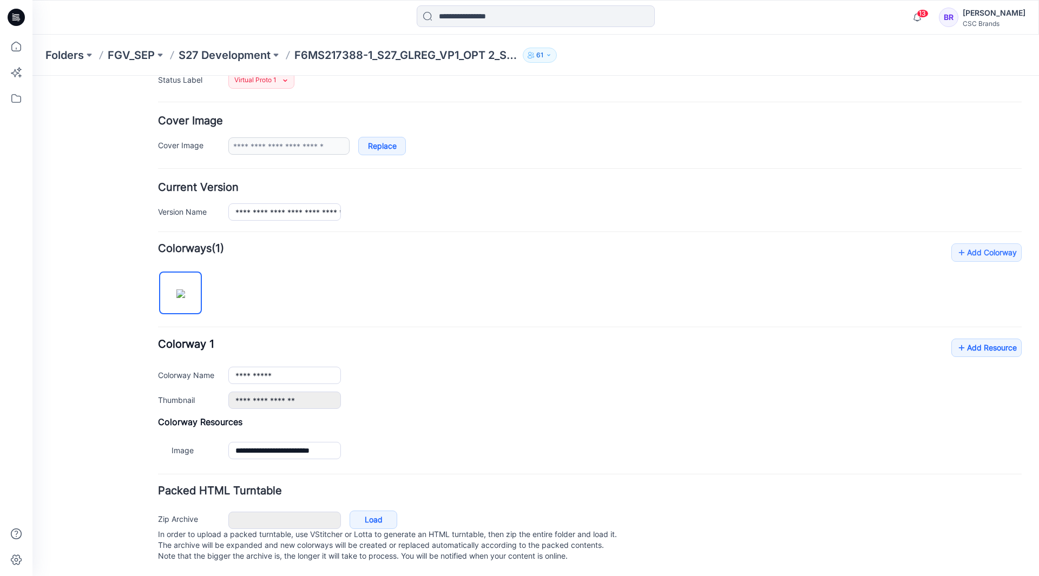
scroll to position [181, 0]
click at [969, 339] on link "Add Resource" at bounding box center [986, 348] width 70 height 18
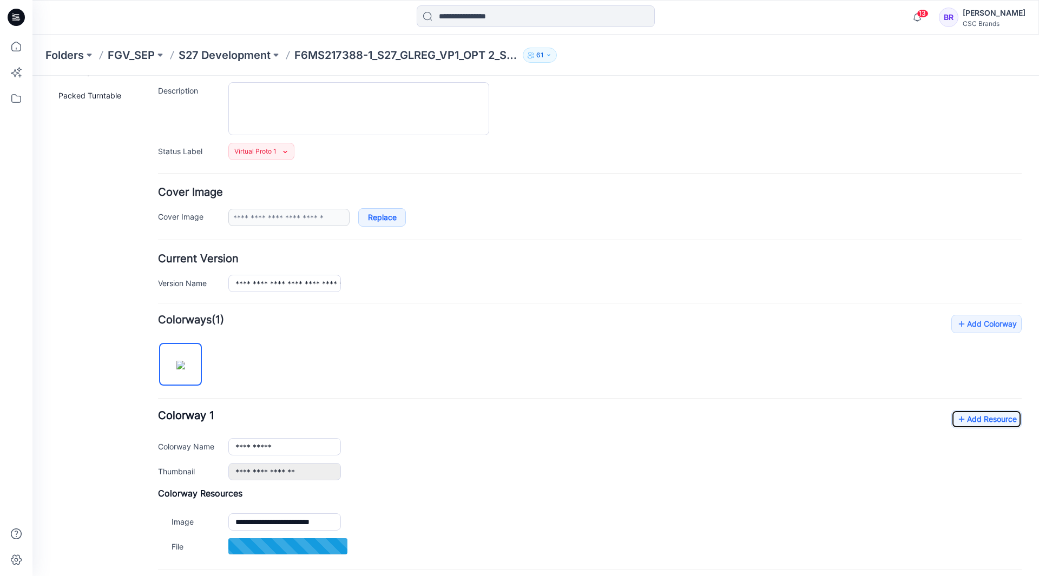
scroll to position [0, 0]
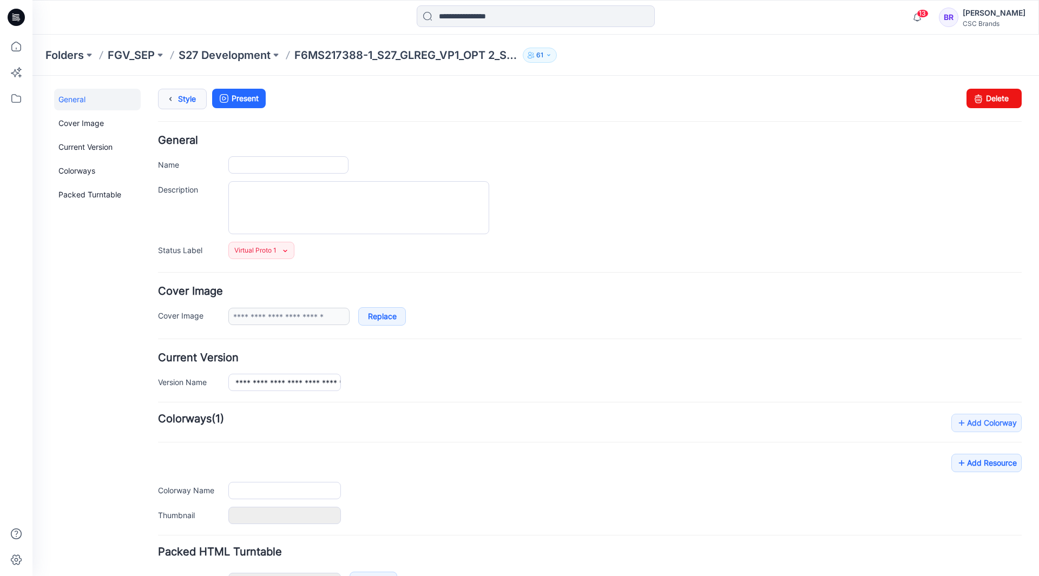
type input "**********"
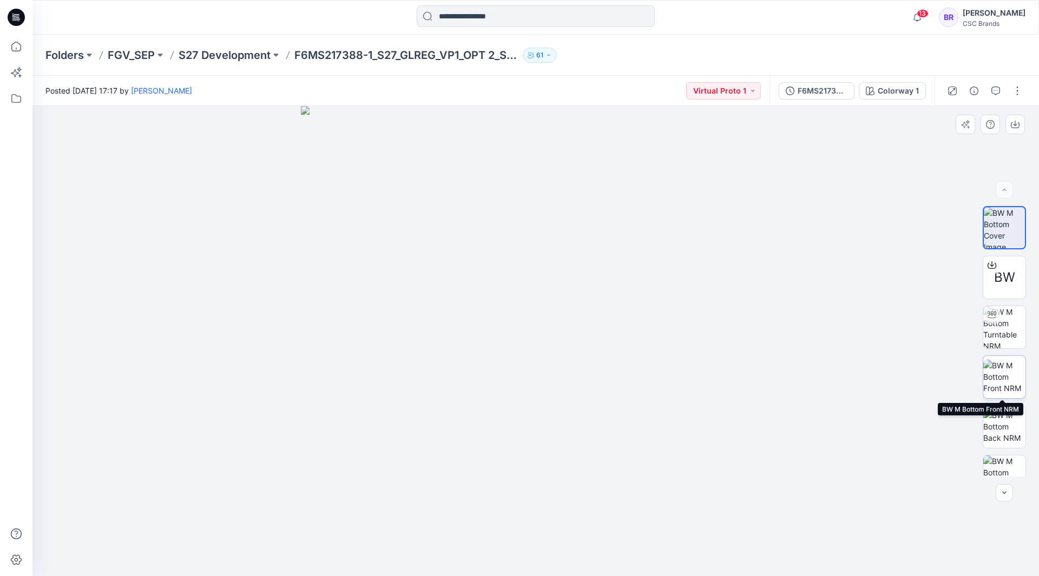
click at [1003, 364] on img at bounding box center [1004, 377] width 42 height 34
